Goal: Complete application form

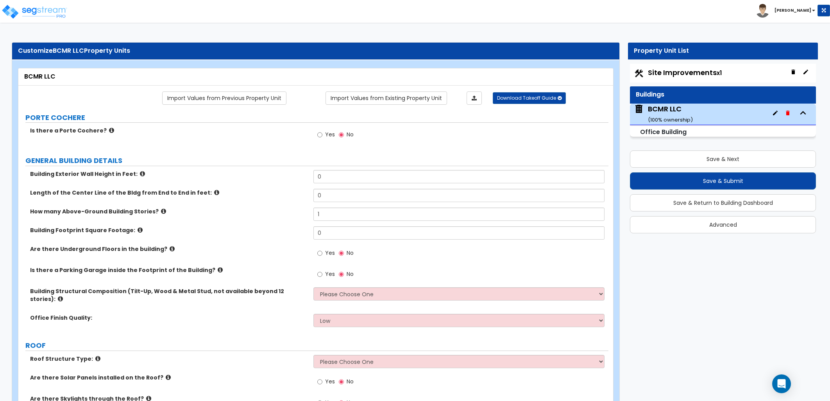
scroll to position [43, 0]
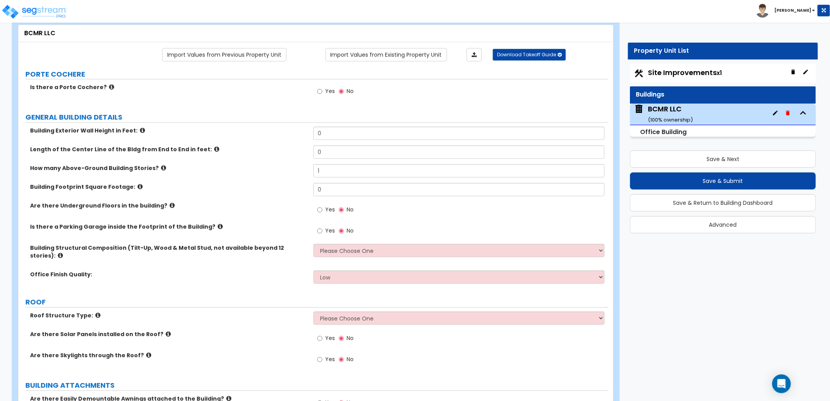
click at [469, 205] on div "Yes No" at bounding box center [460, 212] width 295 height 21
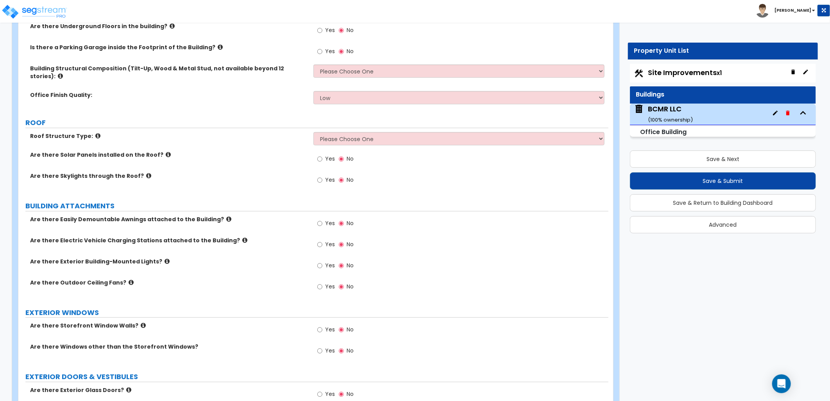
scroll to position [87, 0]
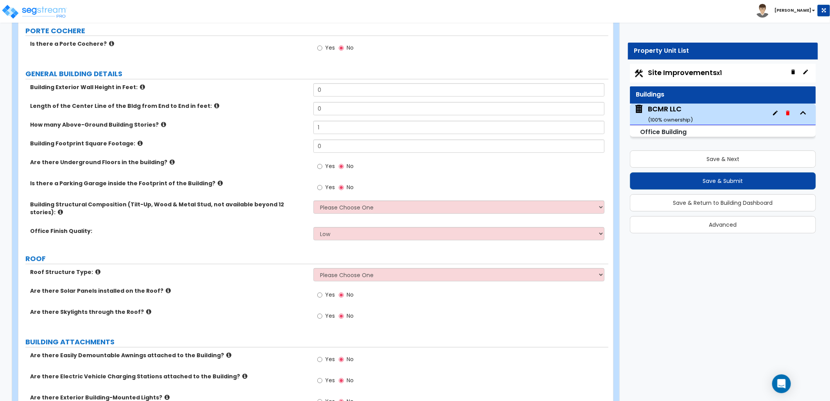
click at [680, 79] on div "Site Improvements x1" at bounding box center [723, 73] width 186 height 19
click at [677, 74] on span "Site Improvements x1" at bounding box center [685, 73] width 74 height 10
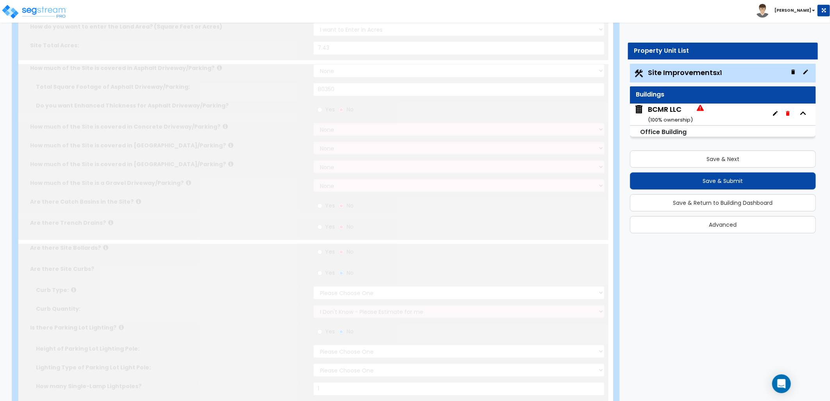
type input "7.43"
select select "2"
type input "80350"
radio input "true"
select select "2"
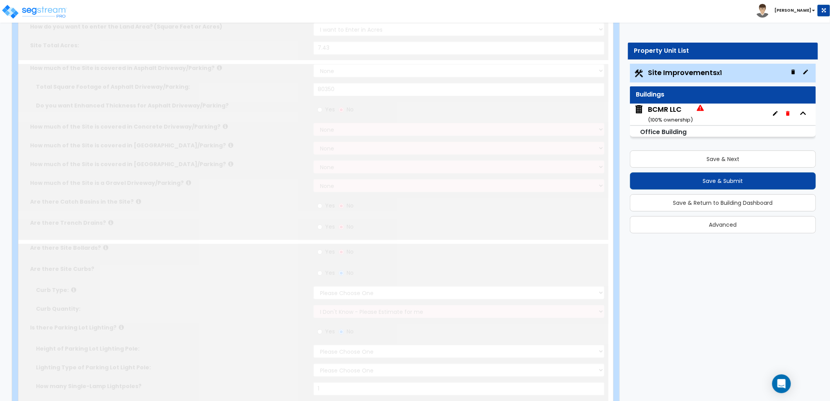
radio input "true"
select select "2"
select select "4"
type input "1"
type input "7"
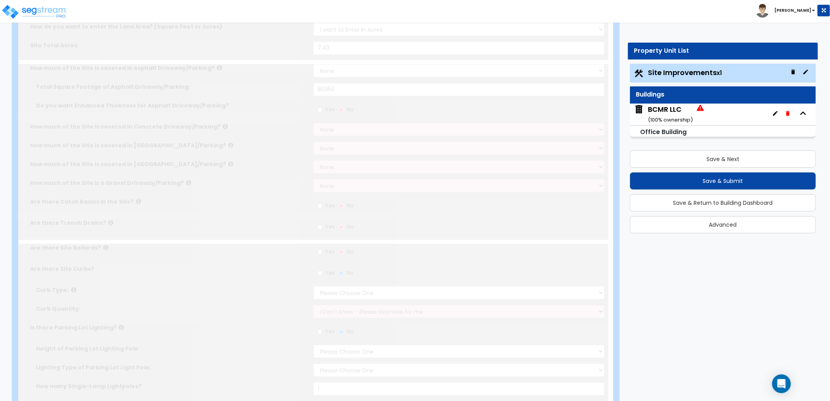
radio input "true"
type input "5"
radio input "true"
select select "1"
type input "179"
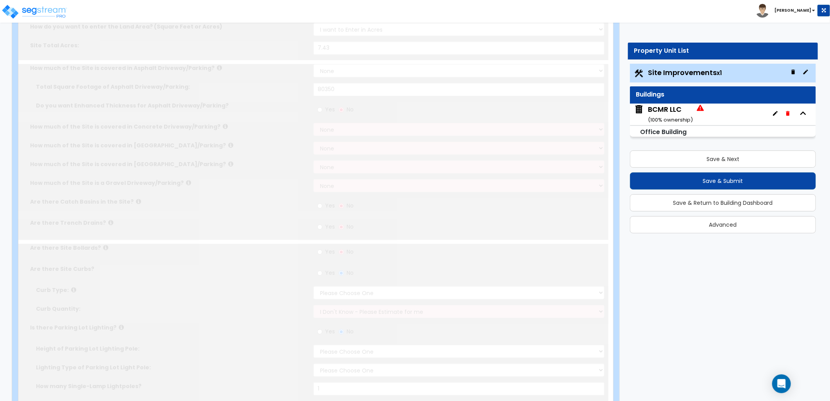
radio input "true"
type input "2"
radio input "true"
select select "1"
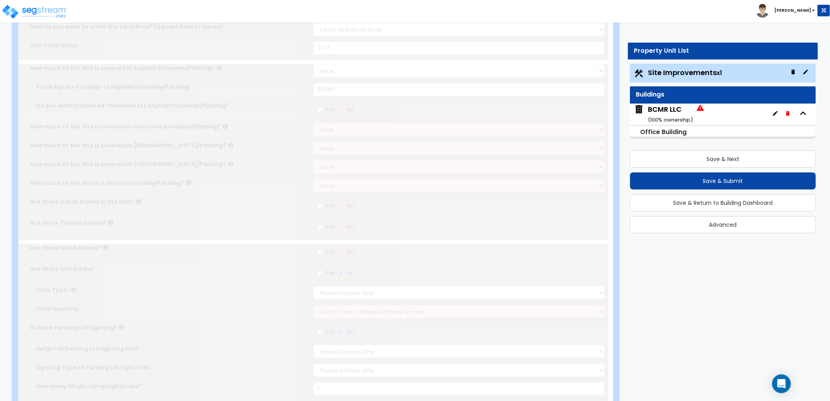
select select "1"
radio input "true"
type input "1300"
radio input "true"
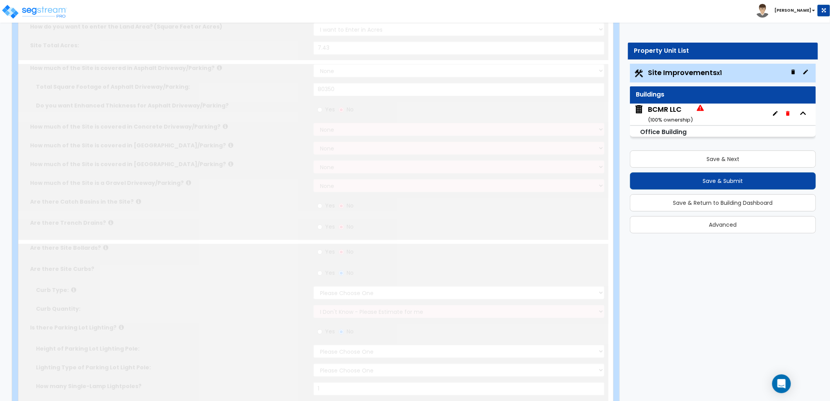
type input "50"
radio input "true"
select select "2"
type input "178000"
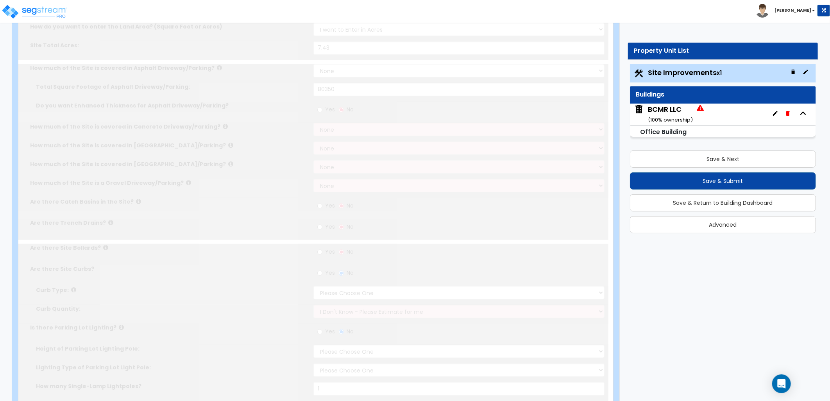
radio input "true"
select select "1"
select select "2"
type input "30"
select select "2"
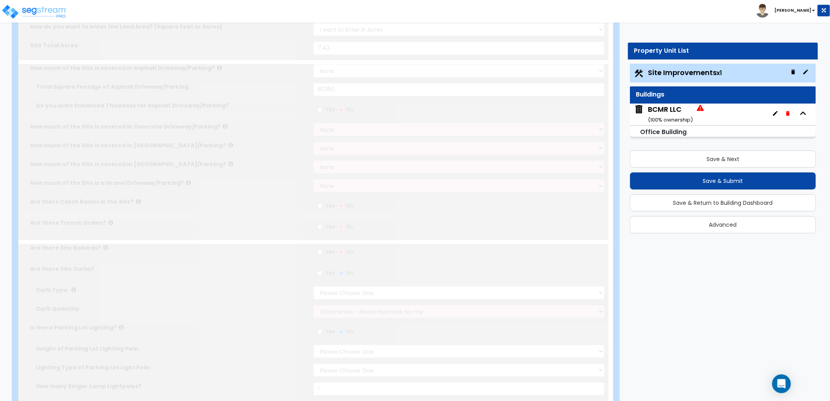
select select "4"
type input "15"
select select "6"
type input "15"
radio input "true"
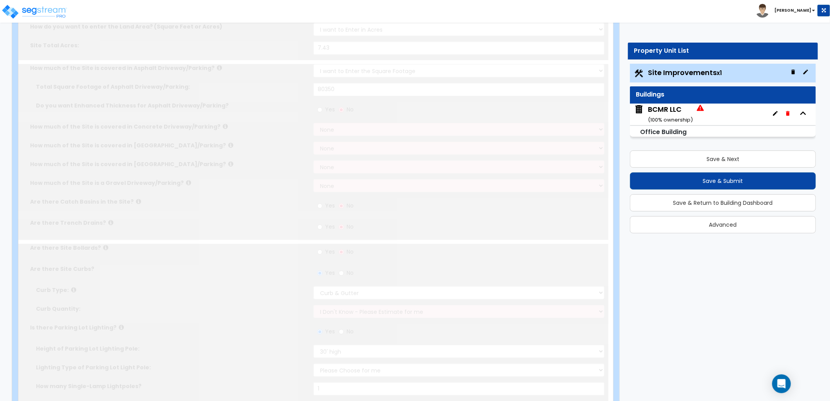
radio input "true"
select select "1"
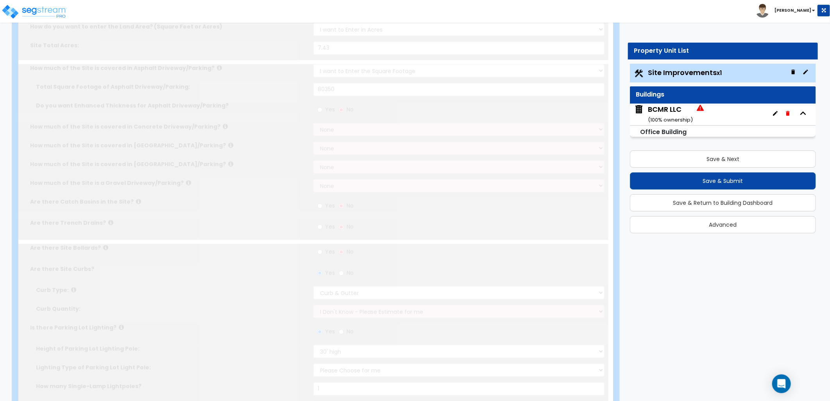
type input "3"
type input "4"
select select "5"
radio input "true"
select select "1"
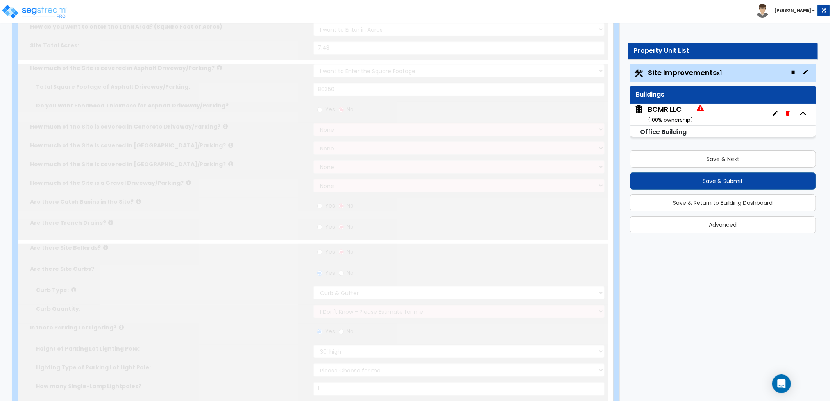
type input "1"
type input "500"
type input "8"
select select "4"
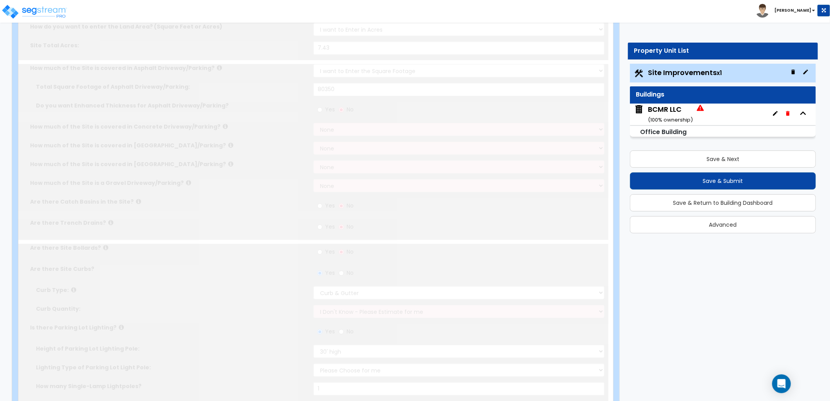
scroll to position [0, 0]
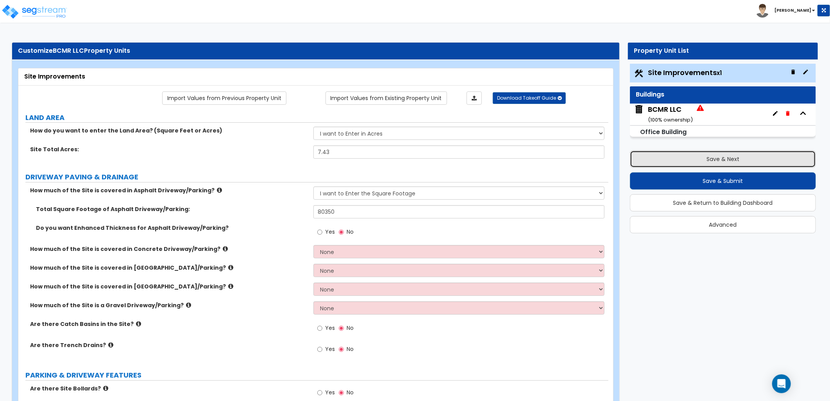
click at [689, 157] on button "Save & Next" at bounding box center [723, 158] width 186 height 17
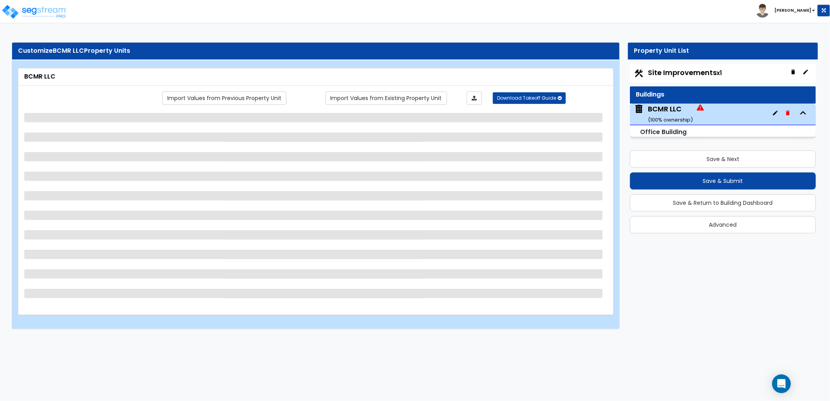
select select "2"
select select "4"
select select "1"
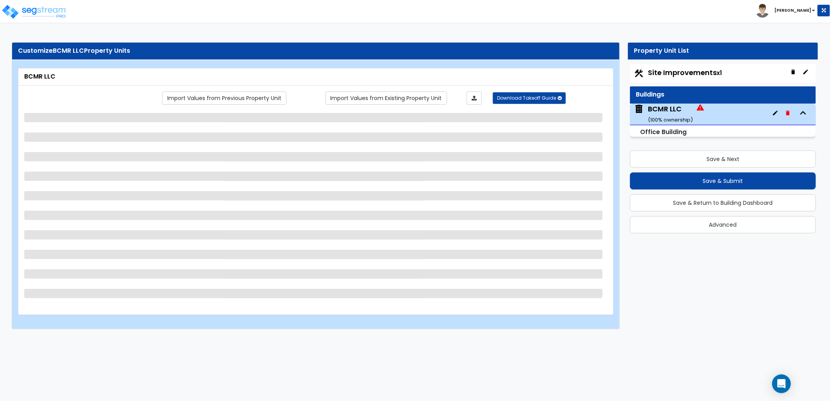
select select "1"
select select "2"
select select "1"
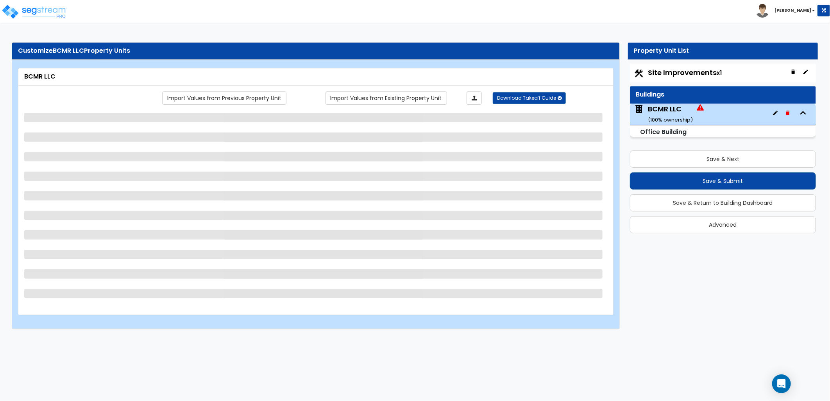
select select "2"
select select "4"
select select "6"
select select "1"
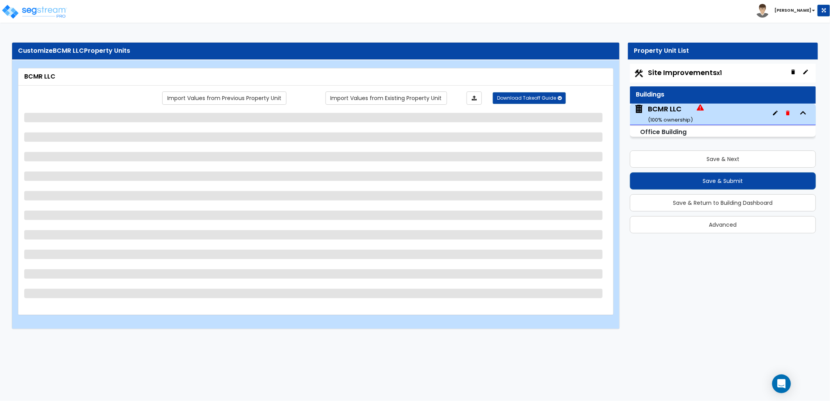
select select "1"
select select "5"
select select "1"
select select "4"
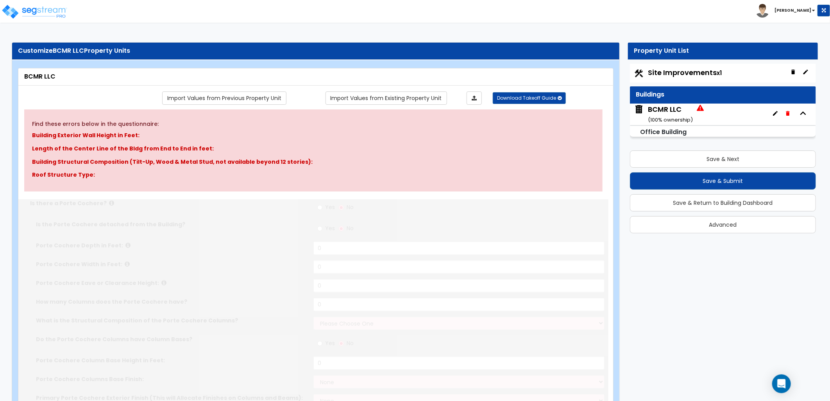
type input "1"
